Goal: Task Accomplishment & Management: Use online tool/utility

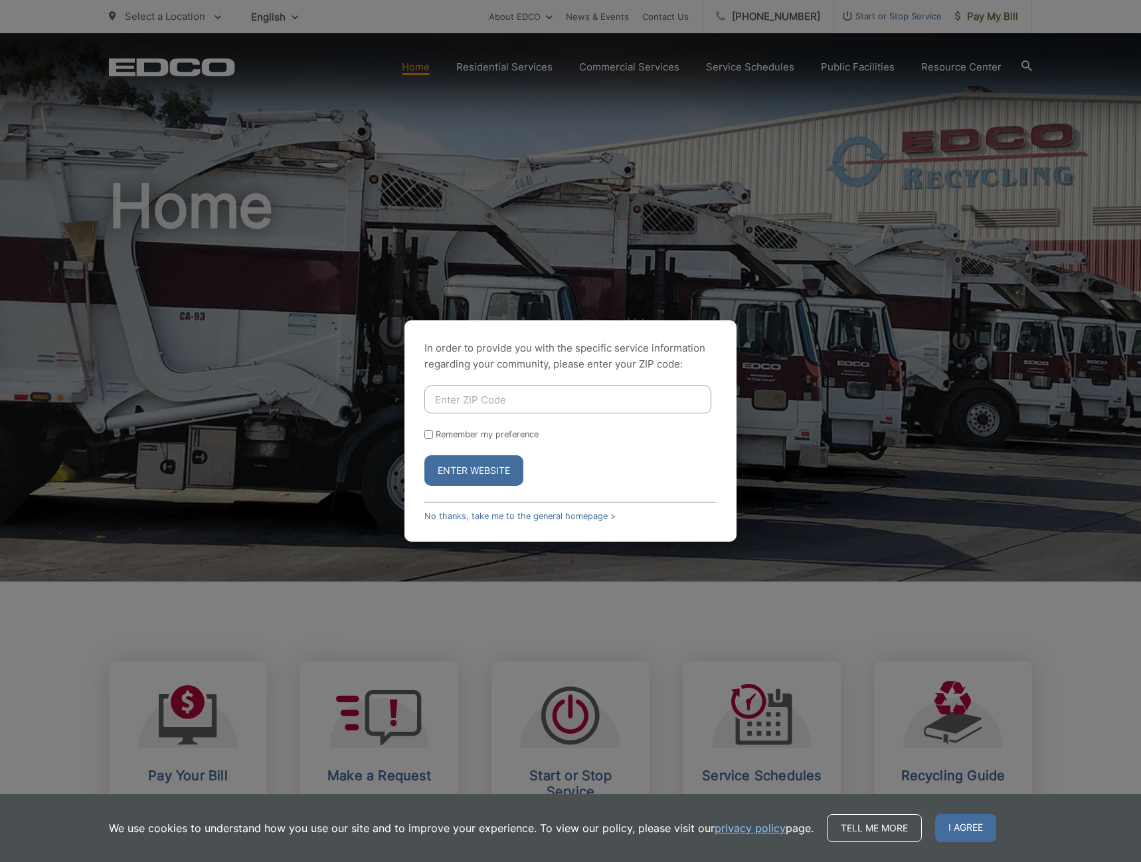
click at [536, 396] on input "Enter ZIP Code" at bounding box center [568, 399] width 287 height 28
type input "92116"
click at [425, 455] on button "Enter Website" at bounding box center [474, 470] width 99 height 31
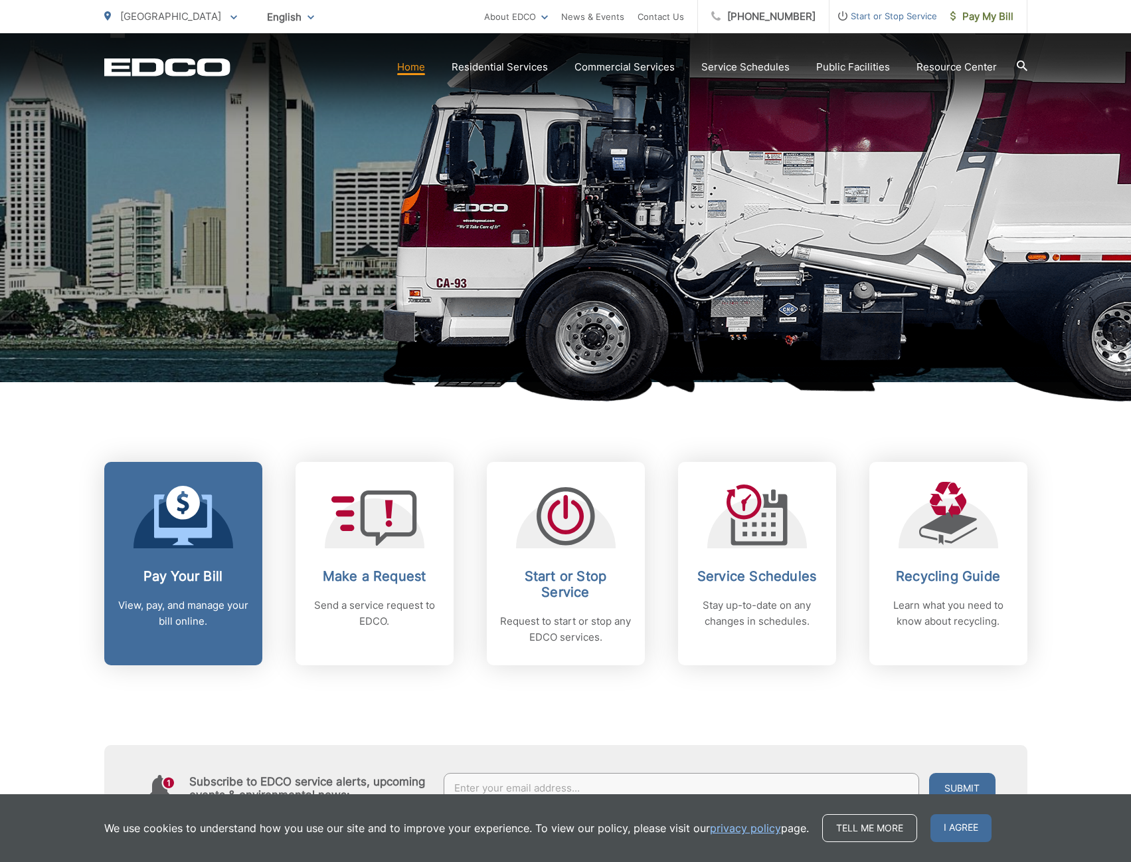
scroll to position [330, 0]
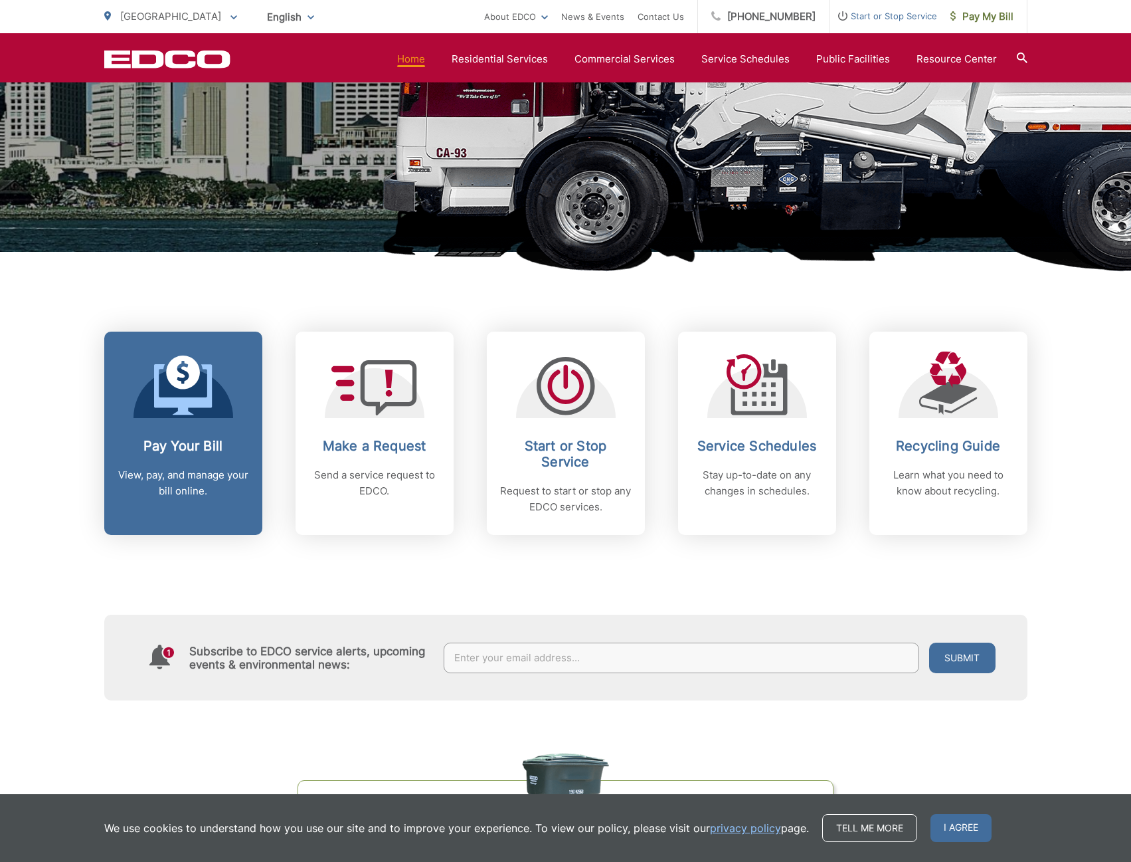
click at [203, 402] on link "Pay Your Bill View, pay, and manage your bill online." at bounding box center [183, 433] width 158 height 203
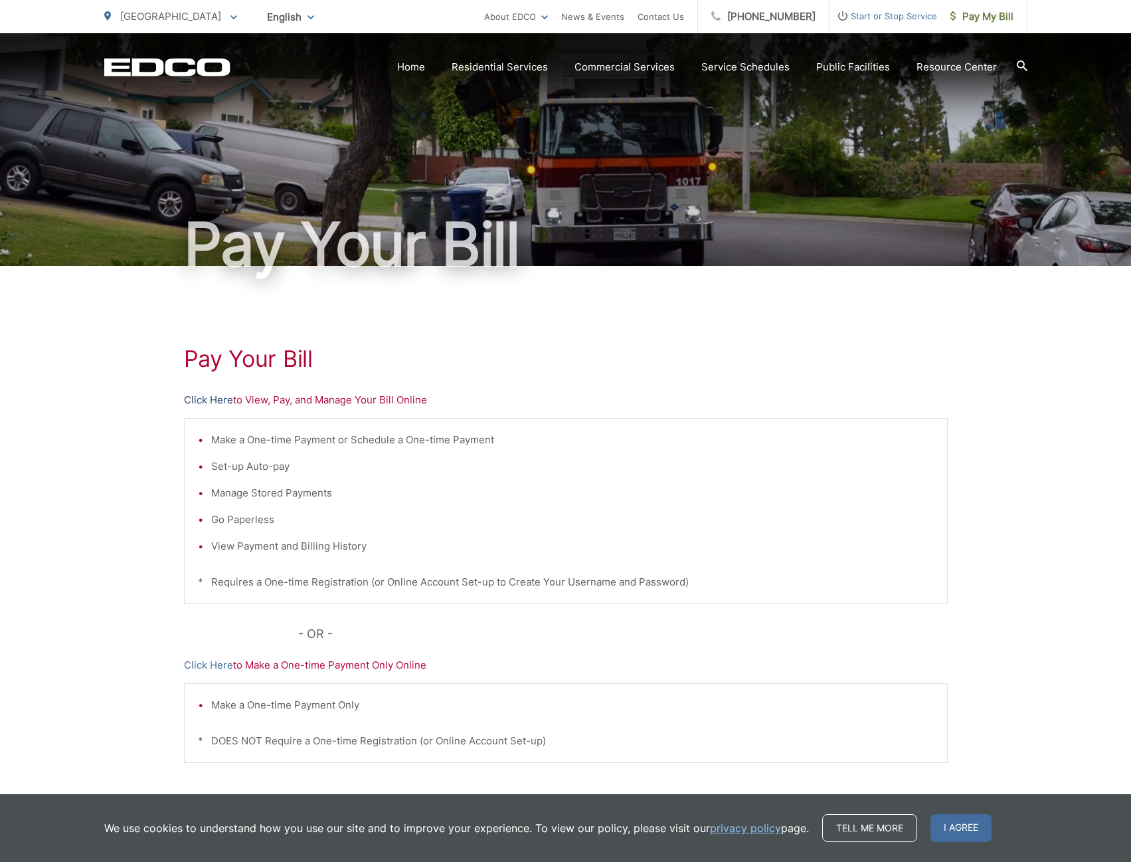
click at [224, 400] on link "Click Here" at bounding box center [208, 400] width 49 height 16
